Goal: Task Accomplishment & Management: Complete application form

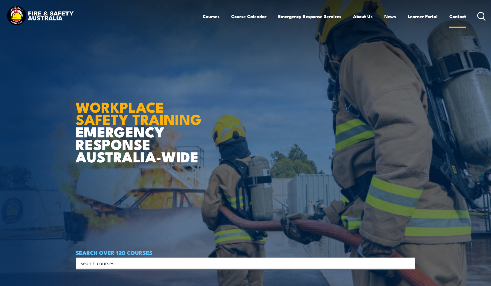
drag, startPoint x: 0, startPoint y: 0, endPoint x: 457, endPoint y: 16, distance: 457.1
click at [457, 16] on link "Contact" at bounding box center [458, 16] width 17 height 14
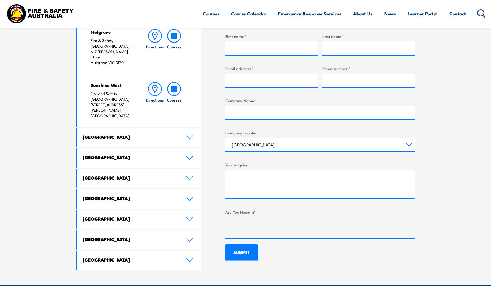
scroll to position [212, 0]
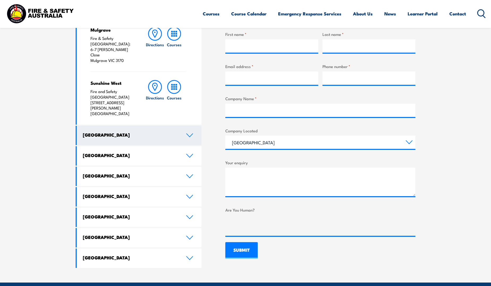
click at [191, 133] on icon at bounding box center [189, 135] width 7 height 4
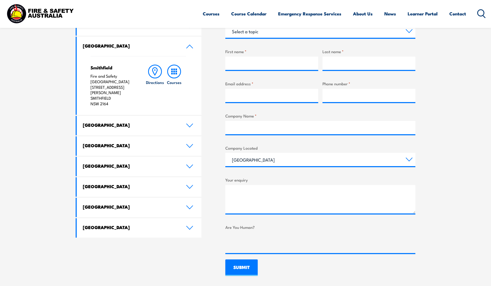
scroll to position [186, 0]
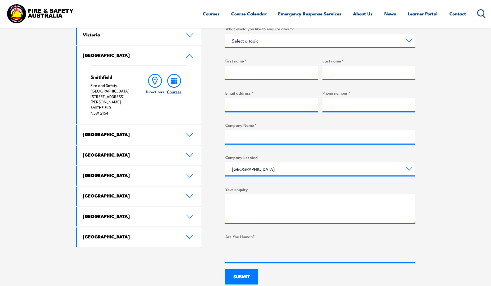
click at [173, 83] on icon at bounding box center [174, 81] width 14 height 14
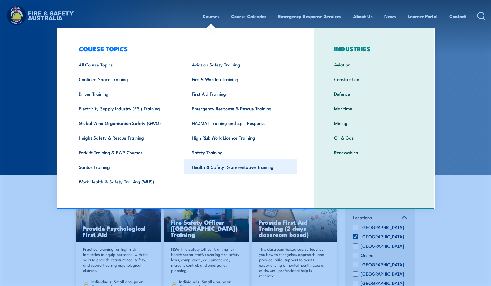
click at [220, 168] on link "Health & Safety Representative Training" at bounding box center [240, 166] width 113 height 15
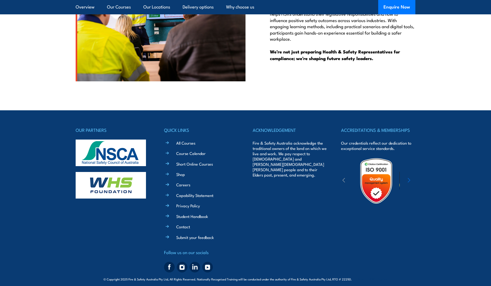
scroll to position [1604, 0]
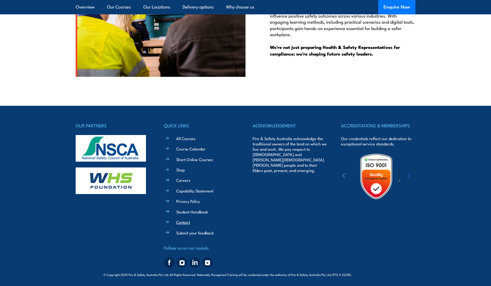
click at [186, 222] on link "Contact" at bounding box center [183, 222] width 14 height 6
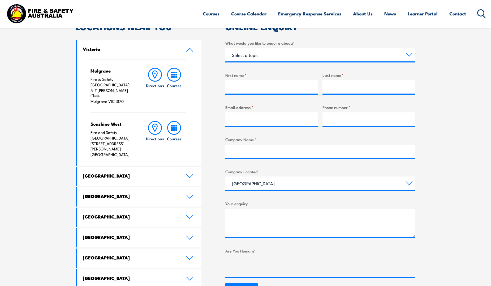
scroll to position [159, 0]
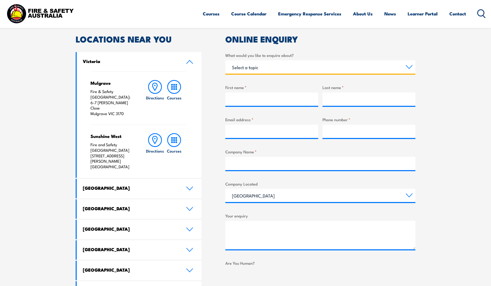
click at [279, 66] on select "Select a topic Training Emergency Response Services General Enquiry" at bounding box center [320, 66] width 190 height 13
click at [225, 60] on select "Select a topic Training Emergency Response Services General Enquiry" at bounding box center [320, 66] width 190 height 13
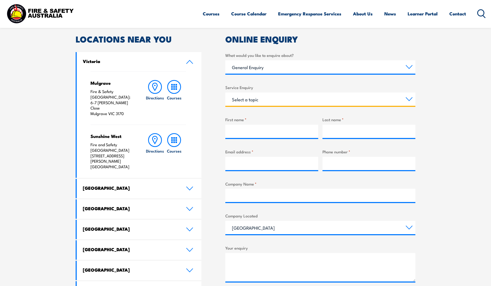
click at [274, 99] on select "Select a topic Assistance in completing an online enrolment booking Request a c…" at bounding box center [320, 98] width 190 height 13
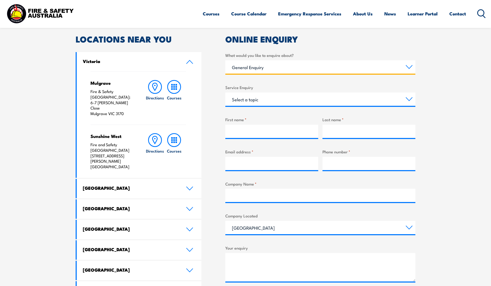
click at [266, 67] on select "Select a topic Training Emergency Response Services General Enquiry" at bounding box center [320, 66] width 190 height 13
select select "Training"
click at [225, 60] on select "Select a topic Training Emergency Response Services General Enquiry" at bounding box center [320, 66] width 190 height 13
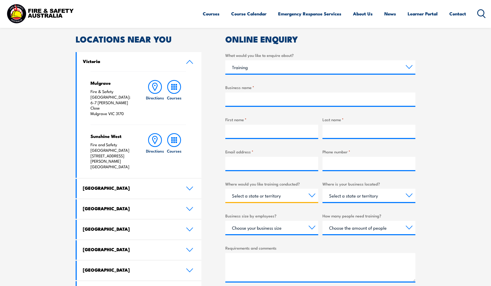
click at [312, 196] on select "Select a state or territory Nationally - multiple locations [GEOGRAPHIC_DATA] […" at bounding box center [271, 195] width 93 height 13
select select "VIC"
click at [225, 189] on select "Select a state or territory Nationally - multiple locations [GEOGRAPHIC_DATA] […" at bounding box center [271, 195] width 93 height 13
click at [356, 196] on select "Select a state or territory [GEOGRAPHIC_DATA] [GEOGRAPHIC_DATA] [GEOGRAPHIC_DAT…" at bounding box center [369, 195] width 93 height 13
select select "[GEOGRAPHIC_DATA]"
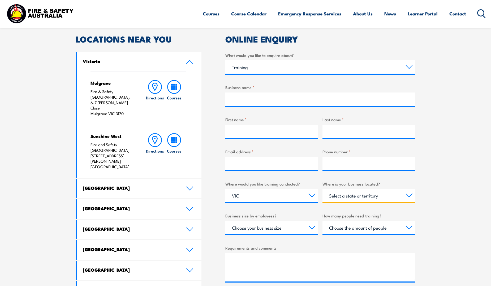
click at [323, 189] on select "Select a state or territory [GEOGRAPHIC_DATA] [GEOGRAPHIC_DATA] [GEOGRAPHIC_DAT…" at bounding box center [369, 195] width 93 height 13
click at [312, 195] on select "Select a state or territory Nationally - multiple locations [GEOGRAPHIC_DATA] […" at bounding box center [271, 195] width 93 height 13
select select "[GEOGRAPHIC_DATA]"
click at [225, 189] on select "Select a state or territory Nationally - multiple locations [GEOGRAPHIC_DATA] […" at bounding box center [271, 195] width 93 height 13
click at [309, 228] on select "Choose your business size 1 to 19 20 to 199 200+" at bounding box center [271, 227] width 93 height 13
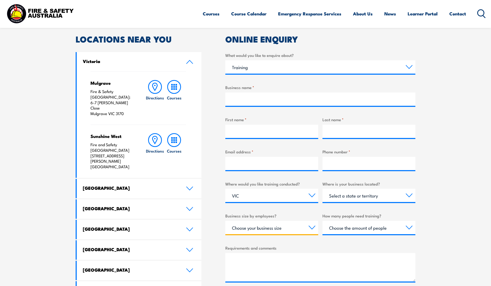
select select "1 to 19"
click at [225, 221] on select "Choose your business size 1 to 19 20 to 199 200+" at bounding box center [271, 227] width 93 height 13
click at [348, 230] on select "Choose the amount of people 1 to 4 5 to 19 20+" at bounding box center [369, 227] width 93 height 13
select select "1 to 4"
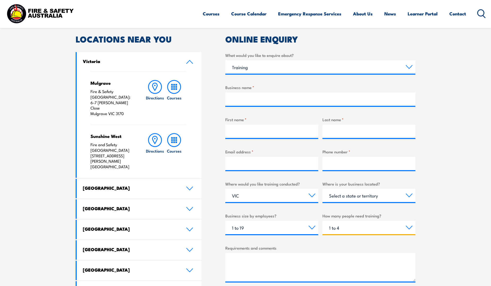
click at [323, 221] on select "Choose the amount of people 1 to 4 5 to 19 20+" at bounding box center [369, 227] width 93 height 13
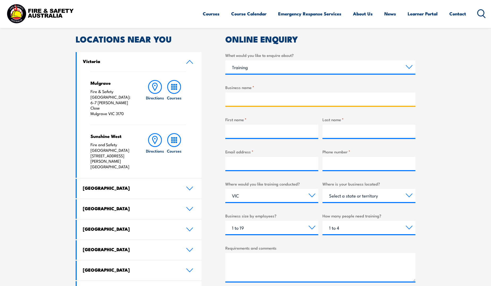
click at [245, 99] on input "Business name *" at bounding box center [320, 98] width 190 height 13
type input "Ramboll Australia Pty Ltd"
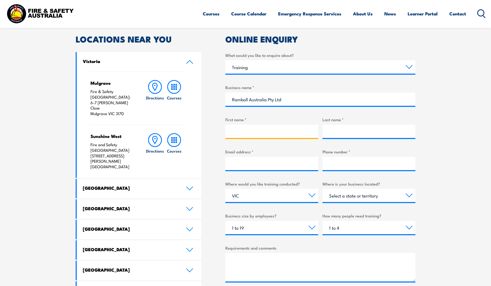
type input "[PERSON_NAME]"
type input "[EMAIL_ADDRESS][DOMAIN_NAME]"
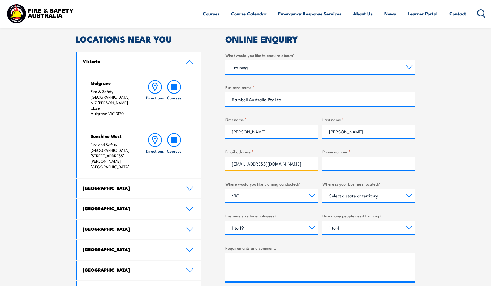
type input "0413158179"
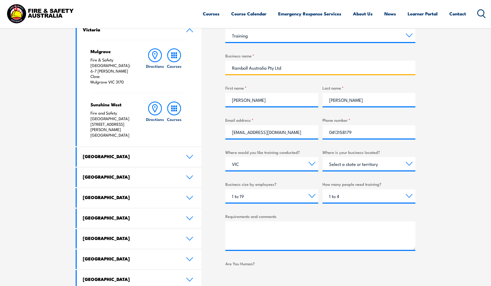
scroll to position [212, 0]
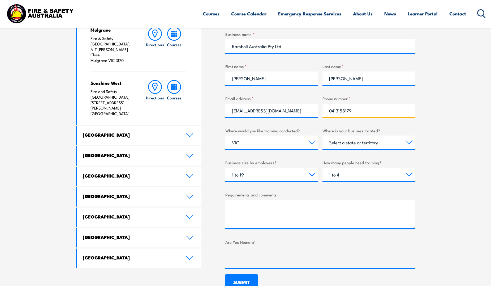
drag, startPoint x: 356, startPoint y: 111, endPoint x: 303, endPoint y: 110, distance: 53.1
click at [303, 110] on div "What would you like to enquire about? Select a topic Training Emergency Respons…" at bounding box center [320, 133] width 190 height 269
paste input "[PHONE_NUMBER]"
type input "[PHONE_NUMBER]"
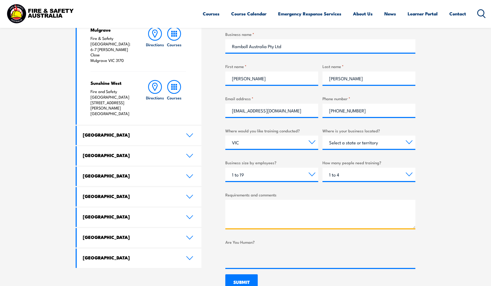
click at [280, 221] on textarea "Requirements and comments" at bounding box center [320, 214] width 190 height 28
paste textarea "[PHONE_NUMBER]"
type textarea "[PHONE_NUMBER]"
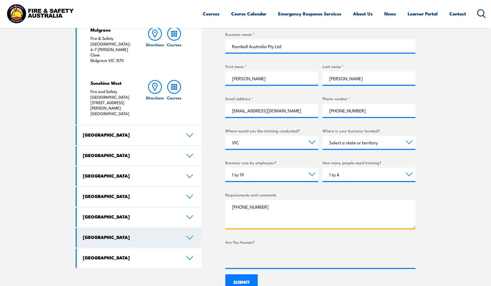
drag, startPoint x: 276, startPoint y: 202, endPoint x: 193, endPoint y: 207, distance: 83.0
click at [193, 207] on div "LOCATIONS NEAR YOU [GEOGRAPHIC_DATA][PERSON_NAME] Fire & Safety [GEOGRAPHIC_DAT…" at bounding box center [246, 136] width 340 height 309
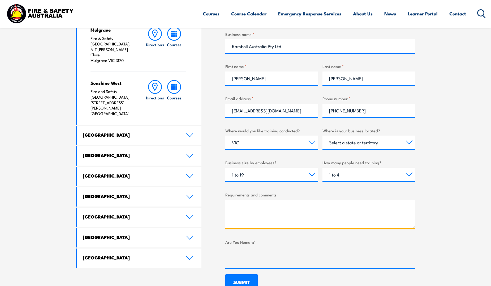
paste textarea "PUAFER005 Operate as part of an emergency control organisation PUAFER008 Confin…"
click at [233, 219] on textarea "PUAFER005 Operate as part of an emergency control organisation PUAFER008 Confin…" at bounding box center [320, 214] width 190 height 28
click at [231, 203] on textarea "PUAFER005 Operate as part of an emergency control organisation PUAFER008 Confin…" at bounding box center [320, 214] width 190 height 28
click at [255, 201] on textarea "PUAFER005 Operate as part of an emergency control organisation PUAFER008 Confin…" at bounding box center [320, 214] width 190 height 28
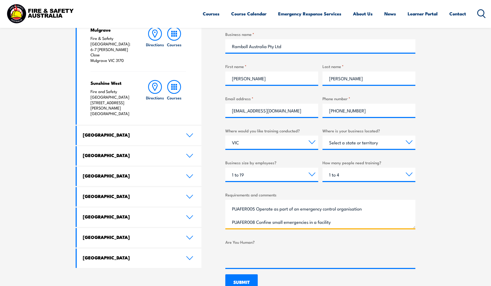
type textarea "Hi, One of our staff would require training on the following courses. Appreciat…"
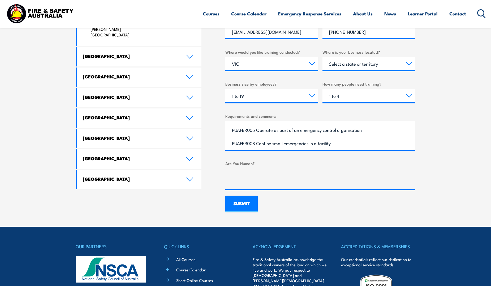
scroll to position [292, 0]
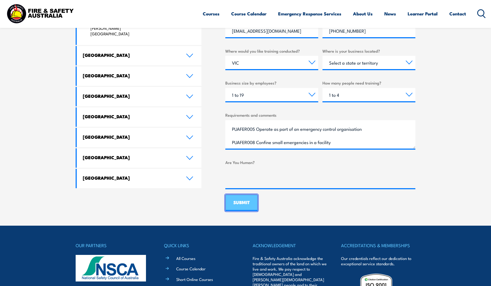
click at [242, 204] on input "SUBMIT" at bounding box center [241, 202] width 32 height 16
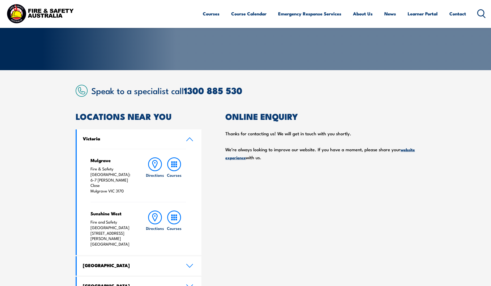
scroll to position [80, 0]
